Goal: Task Accomplishment & Management: Manage account settings

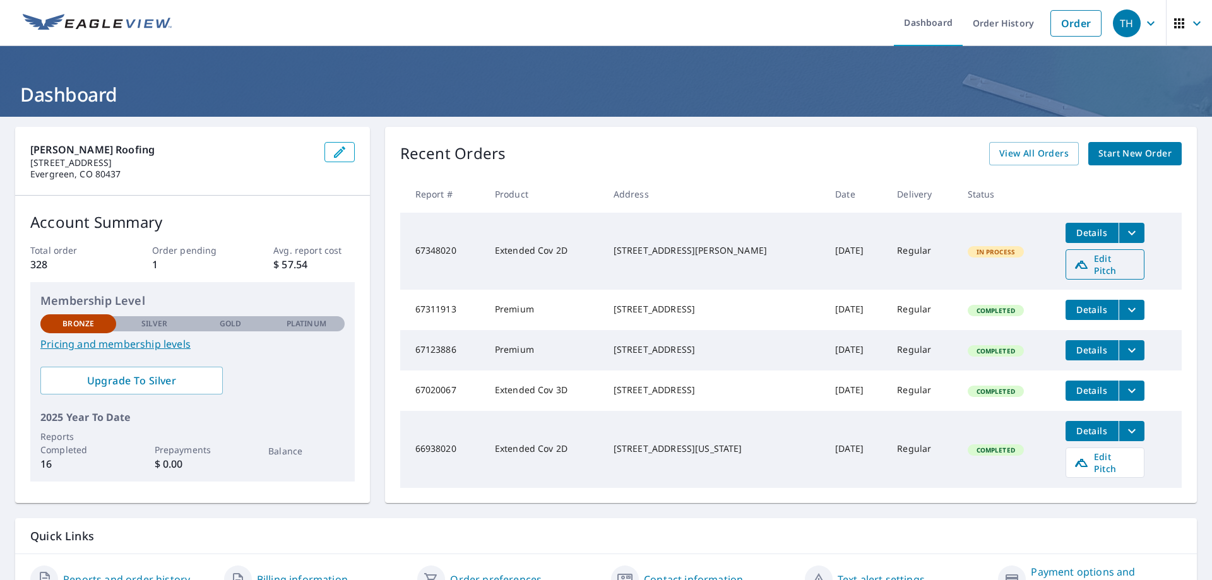
click at [1085, 263] on span "Edit Pitch" at bounding box center [1104, 264] width 62 height 24
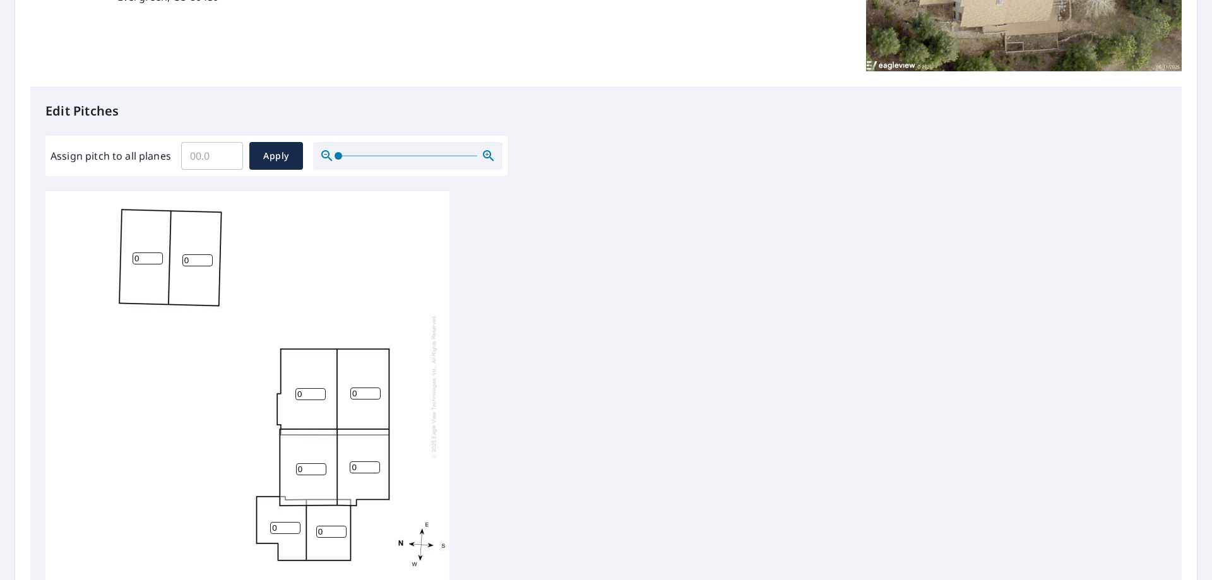
scroll to position [379, 0]
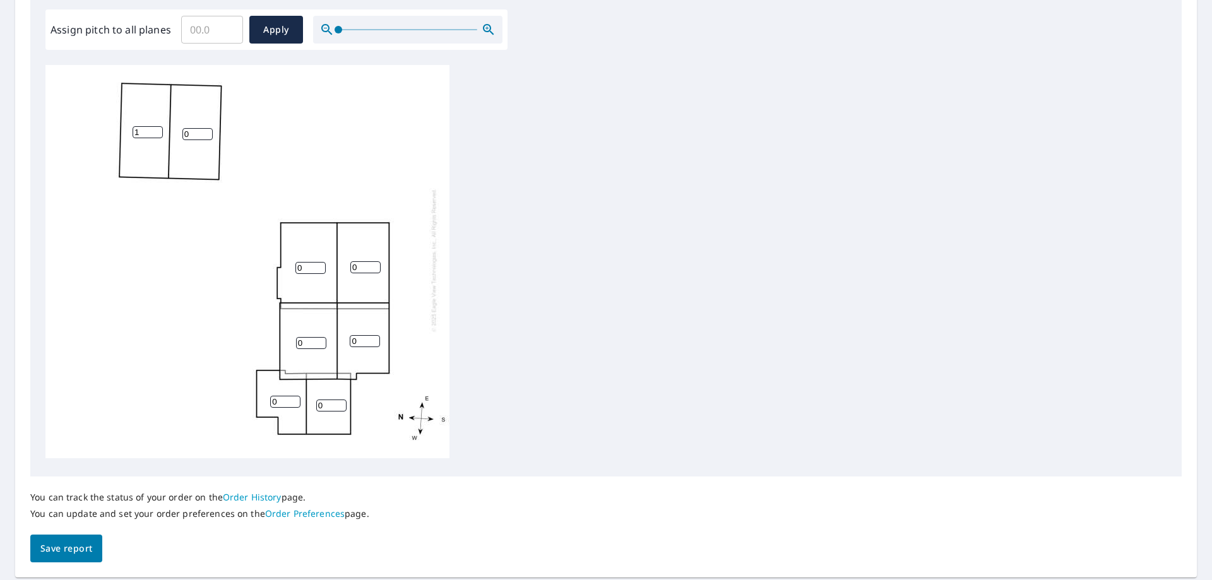
click at [156, 126] on input "1" at bounding box center [148, 132] width 30 height 12
click at [156, 126] on input "2" at bounding box center [148, 132] width 30 height 12
click at [156, 126] on input "3" at bounding box center [148, 132] width 30 height 12
type input "4"
click at [156, 126] on input "4" at bounding box center [148, 132] width 30 height 12
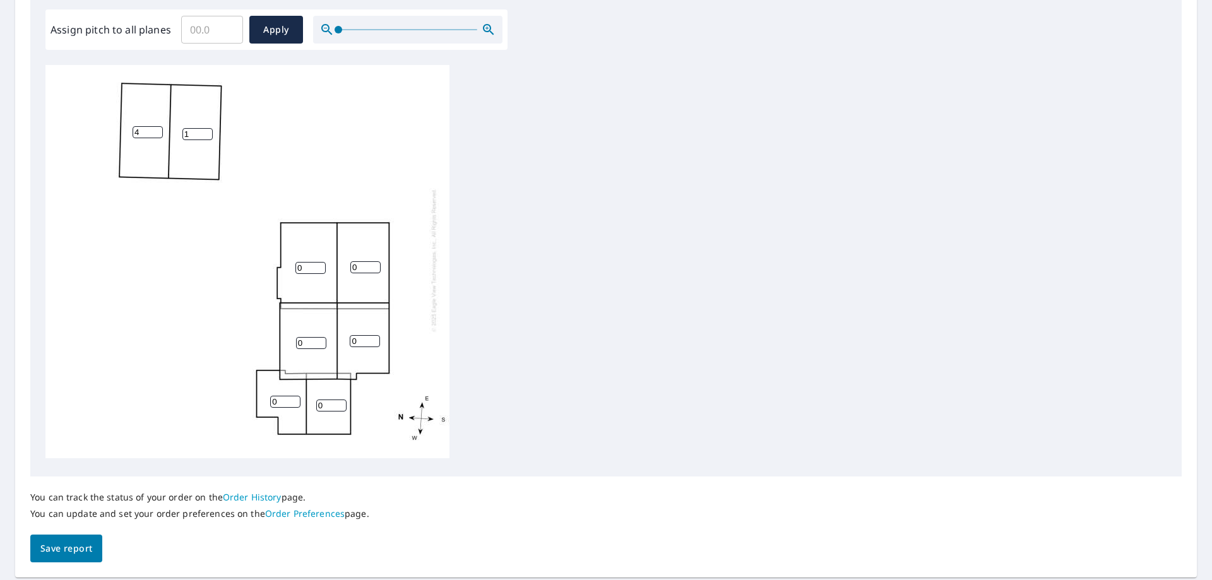
click at [206, 128] on input "1" at bounding box center [197, 134] width 30 height 12
click at [206, 128] on input "2" at bounding box center [197, 134] width 30 height 12
click at [206, 128] on input "3" at bounding box center [197, 134] width 30 height 12
type input "4"
click at [206, 128] on input "4" at bounding box center [197, 134] width 30 height 12
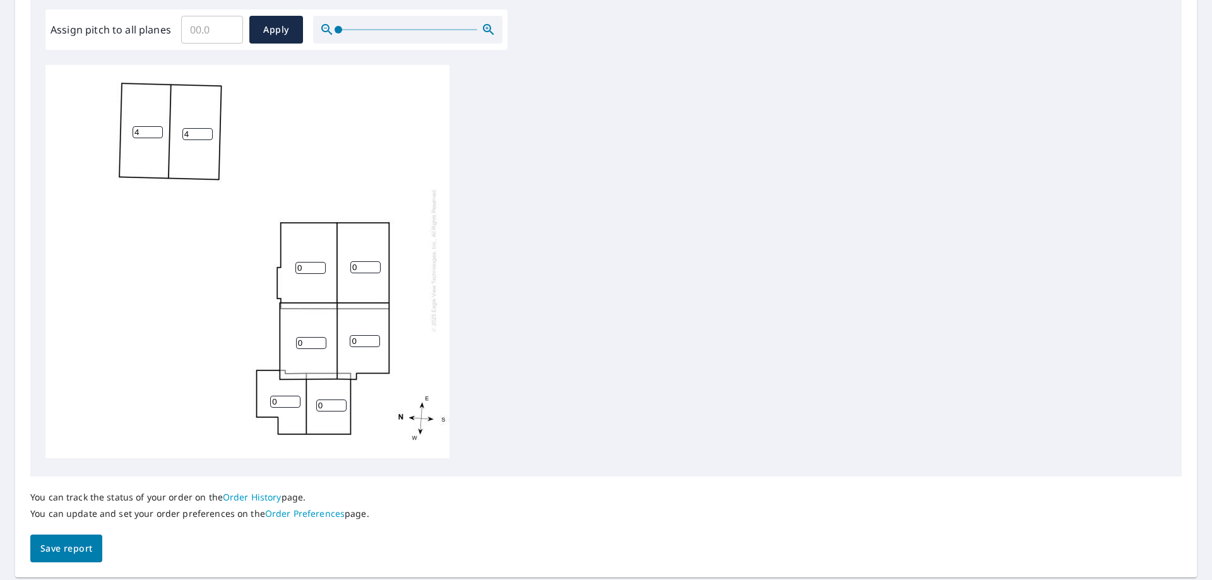
click at [309, 266] on div "0 4 4 0 0 0 0 0" at bounding box center [247, 260] width 404 height 396
click at [311, 262] on input "0" at bounding box center [310, 268] width 30 height 12
type input "7"
click at [362, 261] on input "0" at bounding box center [365, 267] width 30 height 12
type input "7"
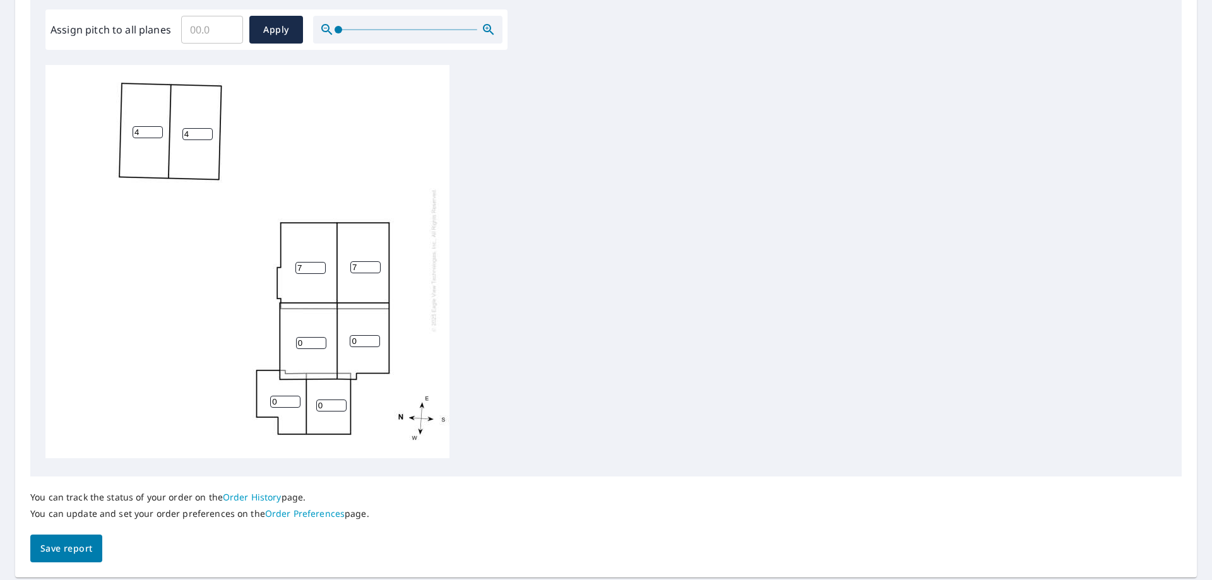
click at [312, 337] on input "0" at bounding box center [311, 343] width 30 height 12
type input "7"
click at [358, 335] on input "0" at bounding box center [365, 341] width 30 height 12
type input "7"
click at [294, 397] on input "0" at bounding box center [285, 402] width 30 height 12
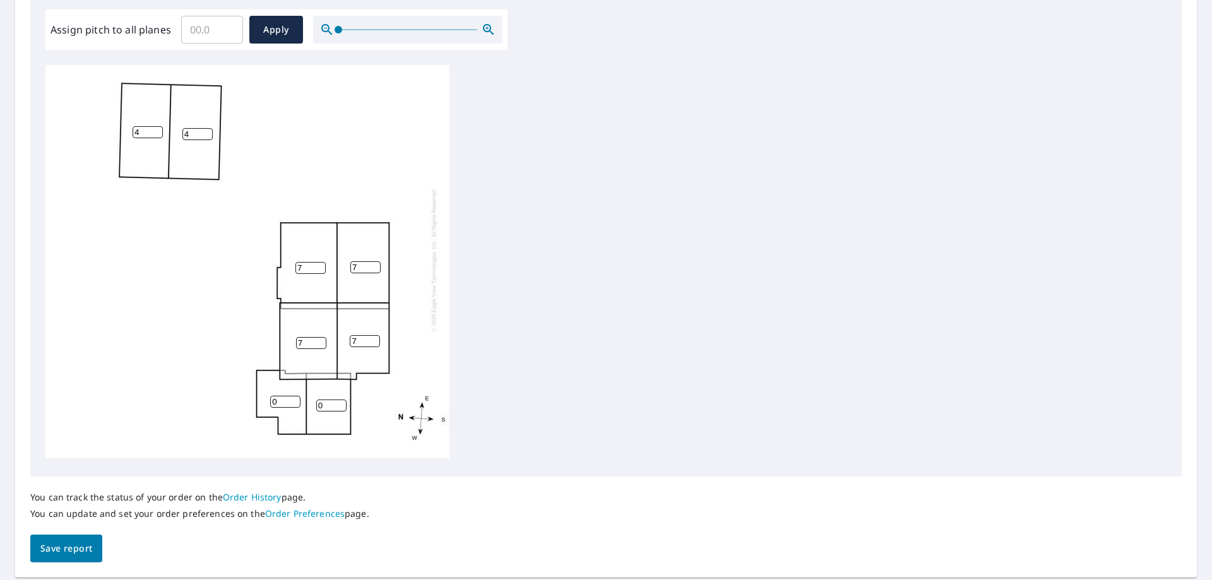
click at [286, 396] on input "0" at bounding box center [285, 402] width 30 height 12
type input "7"
click at [328, 399] on input "0" at bounding box center [331, 405] width 30 height 12
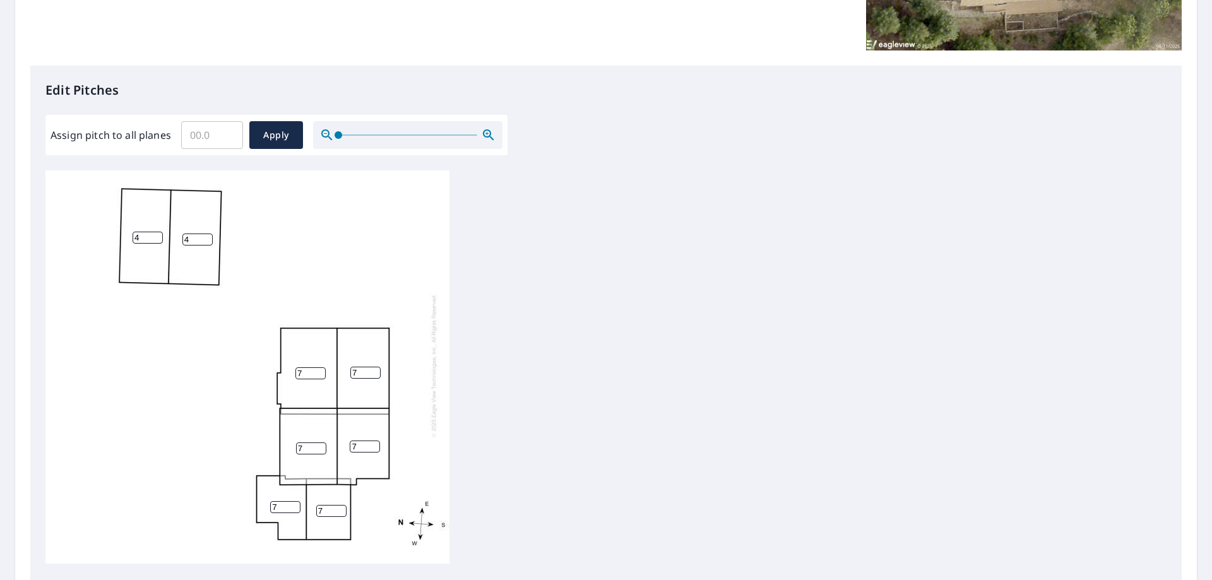
scroll to position [418, 0]
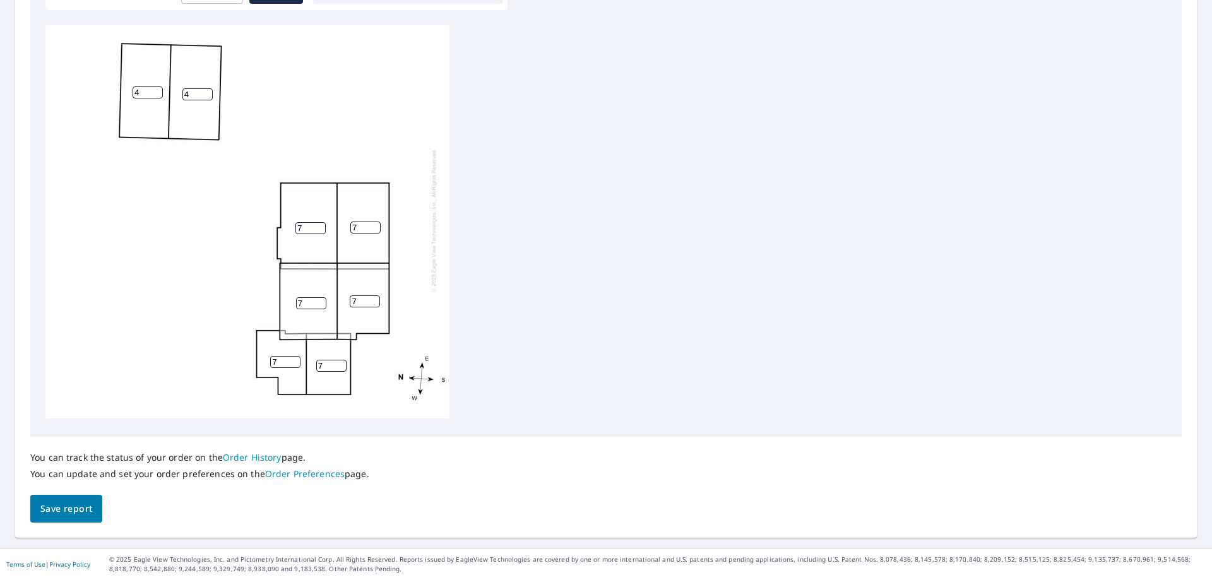
type input "7"
click at [88, 512] on span "Save report" at bounding box center [66, 509] width 52 height 16
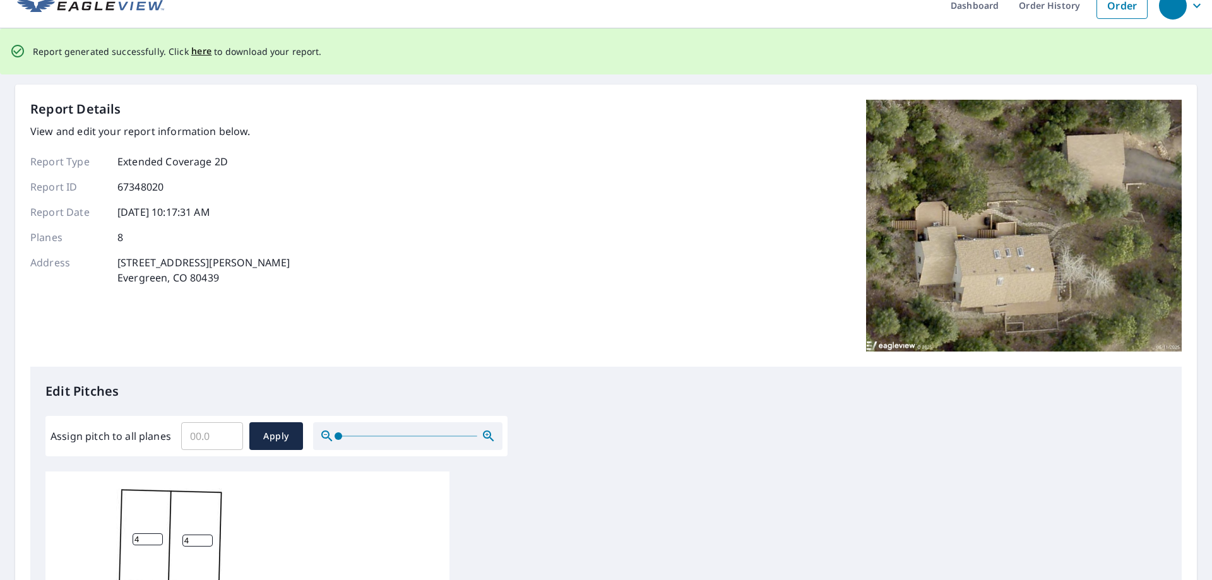
scroll to position [0, 0]
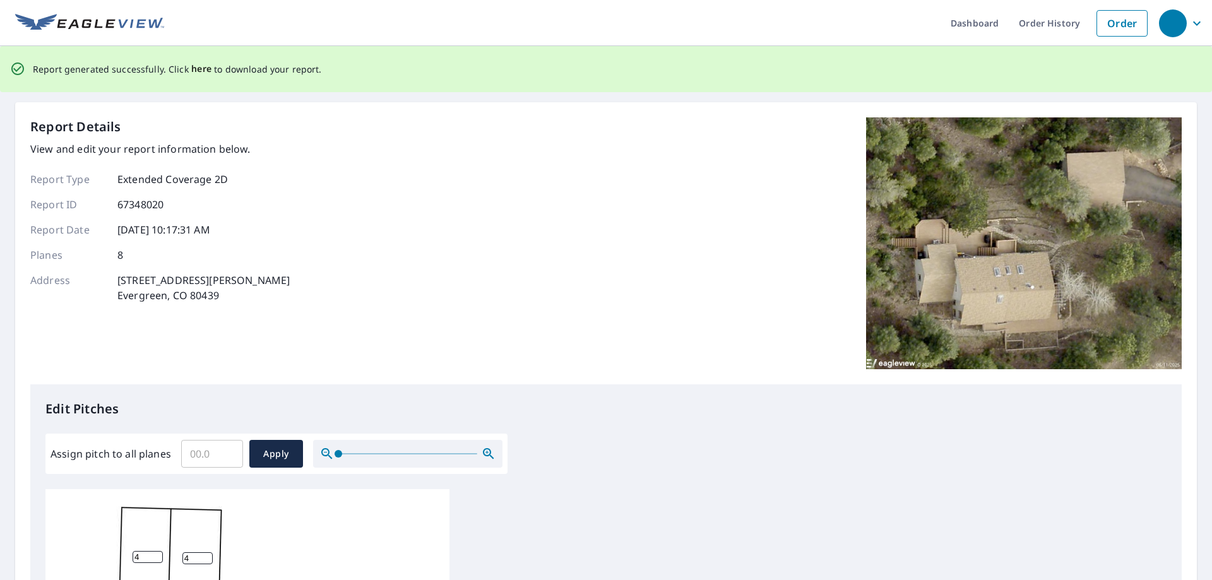
click at [192, 70] on span "here" at bounding box center [201, 69] width 21 height 16
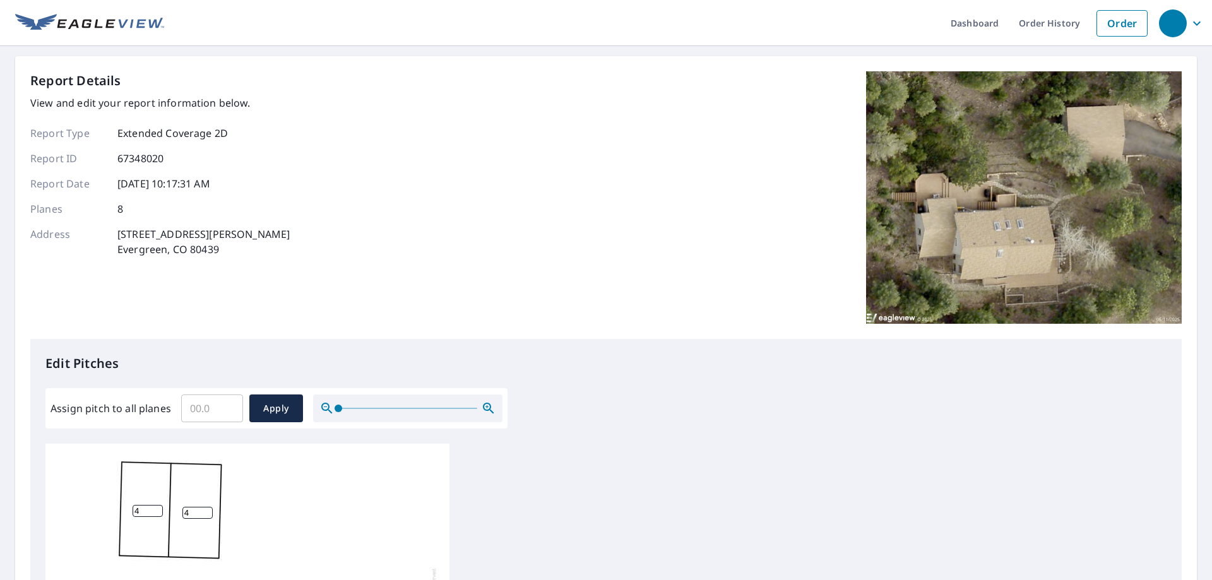
click at [1193, 23] on icon "button" at bounding box center [1197, 23] width 8 height 4
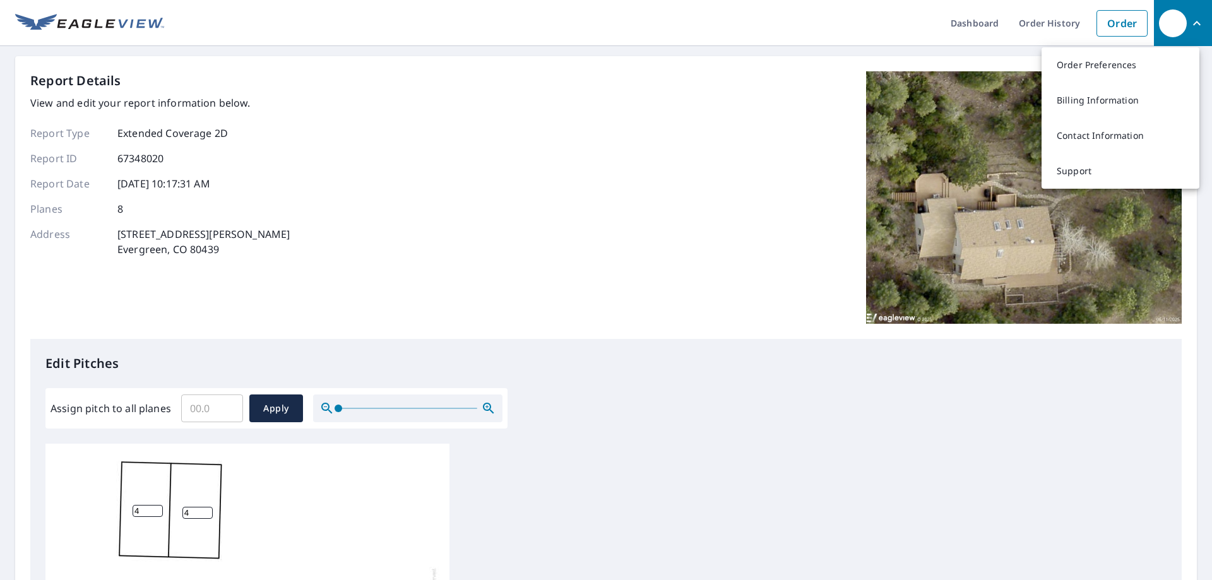
click at [680, 151] on div "Report Details View and edit your report information below. Report Type Extende…" at bounding box center [605, 205] width 1151 height 268
